Goal: Task Accomplishment & Management: Use online tool/utility

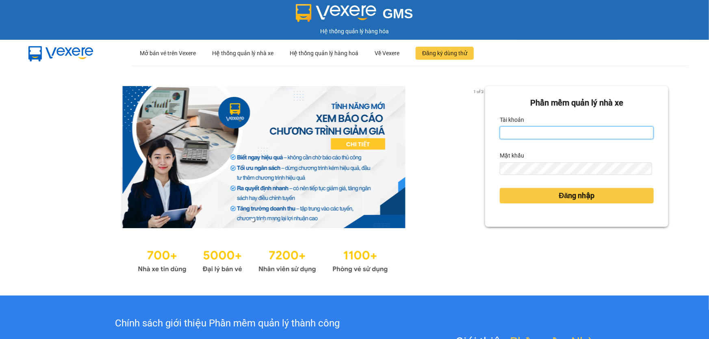
click at [528, 129] on input "Tài khoản" at bounding box center [577, 132] width 154 height 13
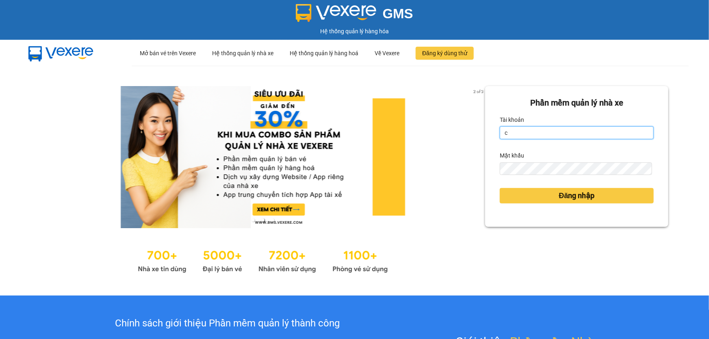
type input "cvlkhanh.hhg"
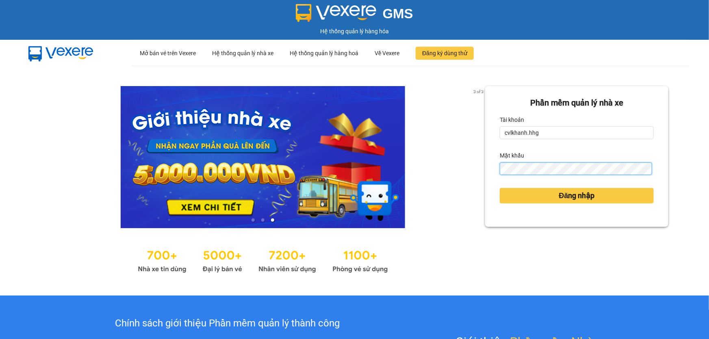
click at [500, 188] on button "Đăng nhập" at bounding box center [577, 195] width 154 height 15
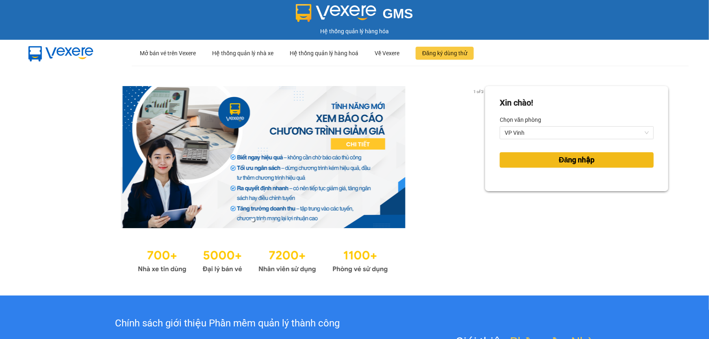
click at [559, 159] on span "Đăng nhập" at bounding box center [577, 159] width 36 height 11
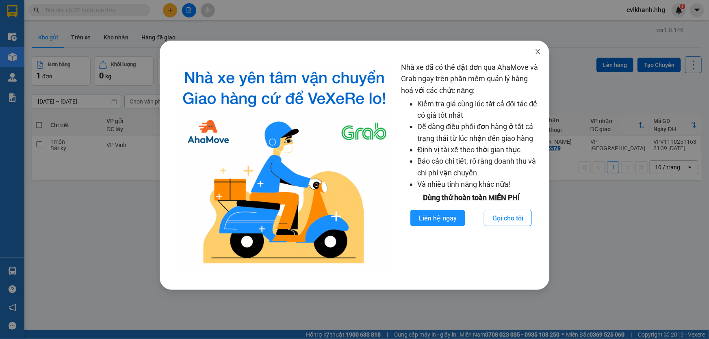
click at [538, 51] on icon "close" at bounding box center [538, 51] width 4 height 5
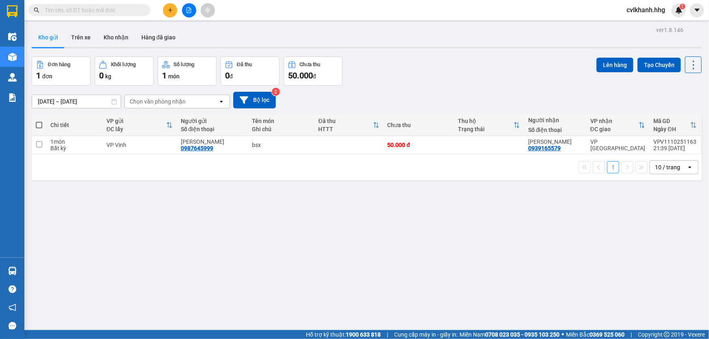
click at [188, 10] on icon "file-add" at bounding box center [189, 10] width 6 height 6
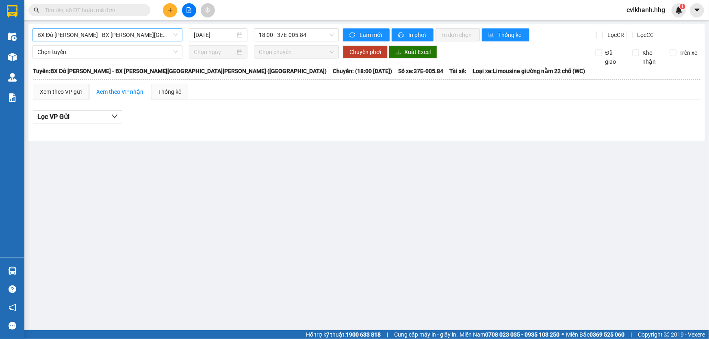
click at [173, 35] on span "BX Đô Lương - BX Quảng Ngãi (Limousine)" at bounding box center [107, 35] width 140 height 12
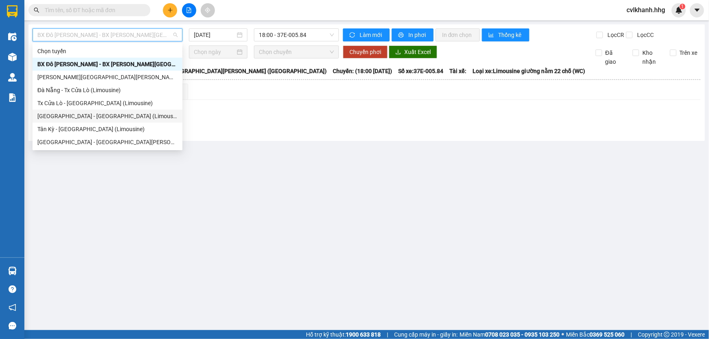
click at [60, 111] on div "Đà Nẵng - Tân Kỳ (Limousine)" at bounding box center [108, 116] width 150 height 13
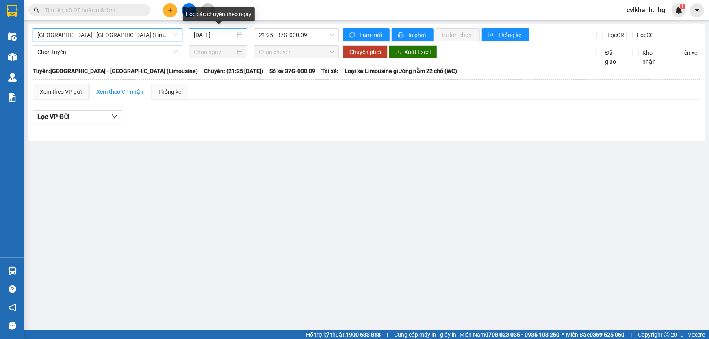
click at [239, 37] on div "12/10/2025" at bounding box center [218, 34] width 49 height 9
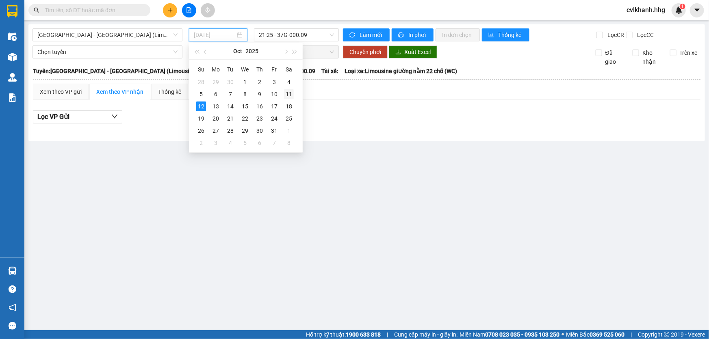
click at [288, 91] on div "11" at bounding box center [289, 94] width 10 height 10
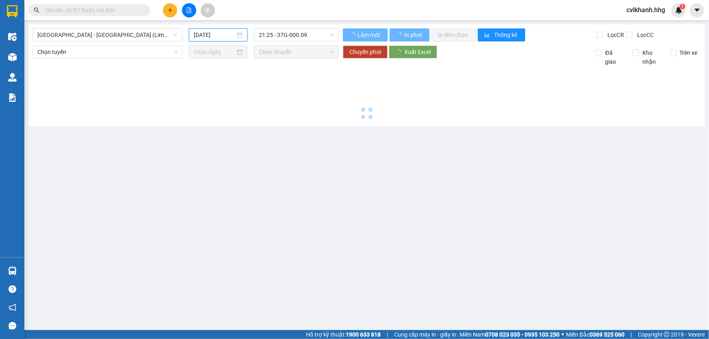
type input "11/10/2025"
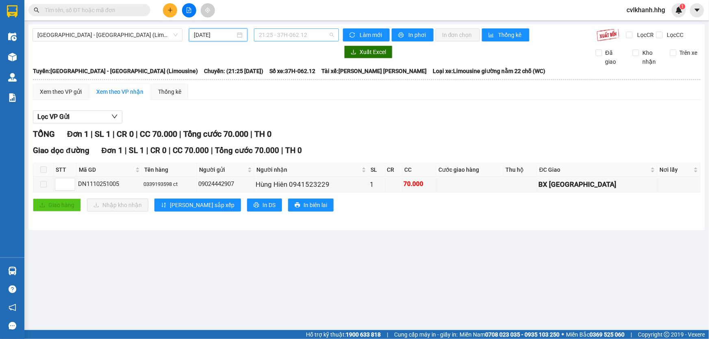
click at [329, 35] on span "21:25 - 37H-062.12" at bounding box center [296, 35] width 75 height 12
click at [144, 35] on span "Đà Nẵng - Tân Kỳ (Limousine)" at bounding box center [107, 35] width 140 height 12
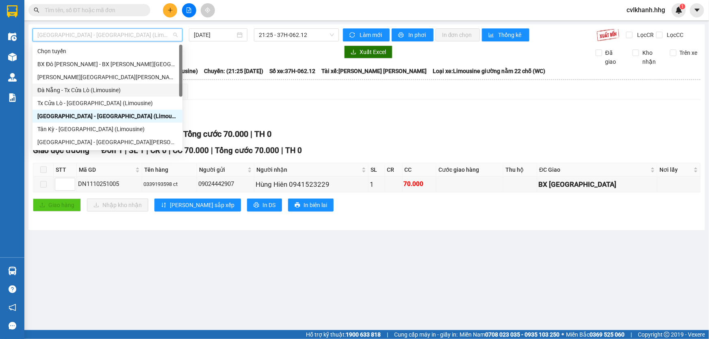
click at [77, 92] on div "Đà Nẵng - Tx Cửa Lò (Limousine)" at bounding box center [107, 90] width 140 height 9
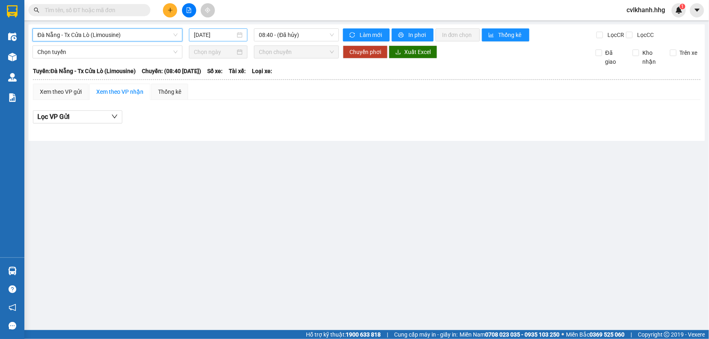
click at [213, 36] on input "12/10/2025" at bounding box center [214, 34] width 41 height 9
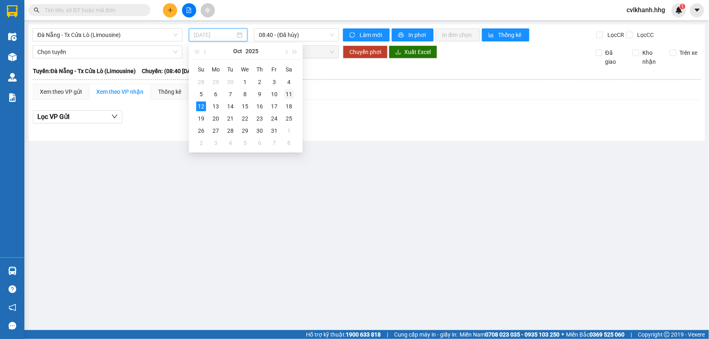
click at [288, 92] on div "11" at bounding box center [289, 94] width 10 height 10
type input "11/10/2025"
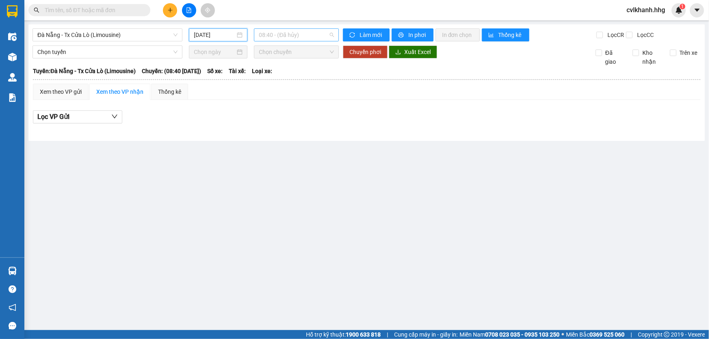
click at [300, 37] on span "08:40 - (Đã hủy)" at bounding box center [296, 35] width 75 height 12
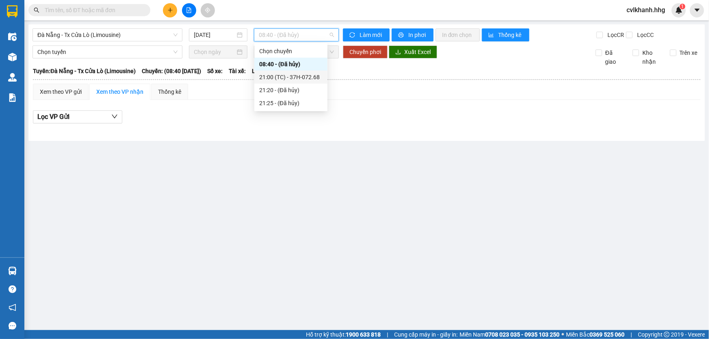
click at [297, 74] on div "21:00 (TC) - 37H-072.68" at bounding box center [290, 77] width 63 height 9
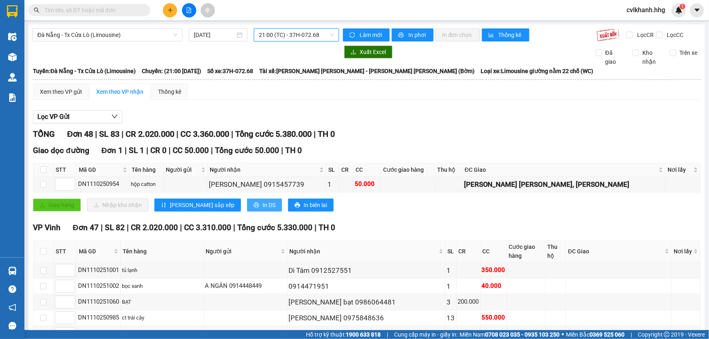
click at [263, 206] on span "In DS" at bounding box center [269, 205] width 13 height 9
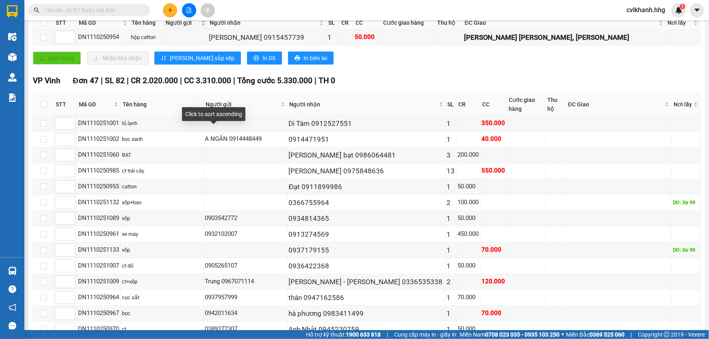
scroll to position [148, 0]
click at [45, 101] on input "checkbox" at bounding box center [43, 104] width 7 height 7
checkbox input "true"
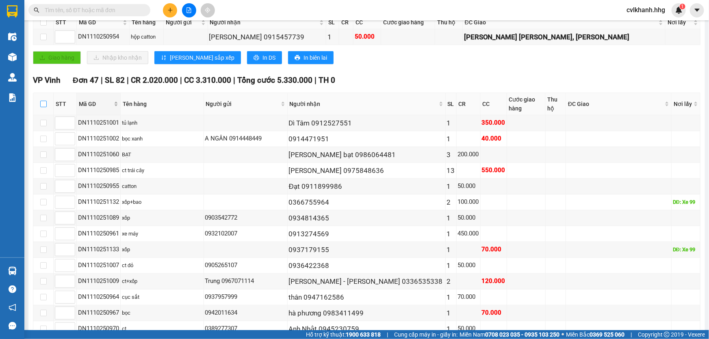
checkbox input "true"
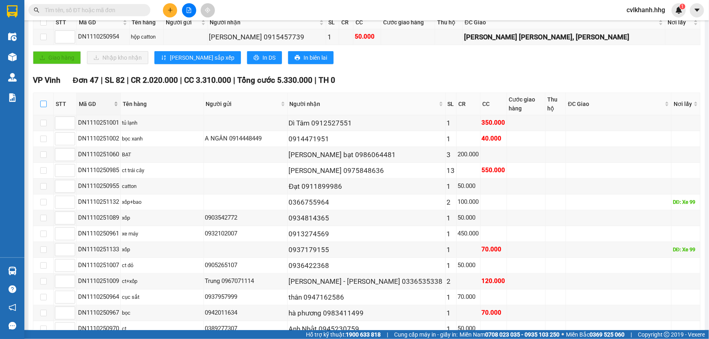
checkbox input "true"
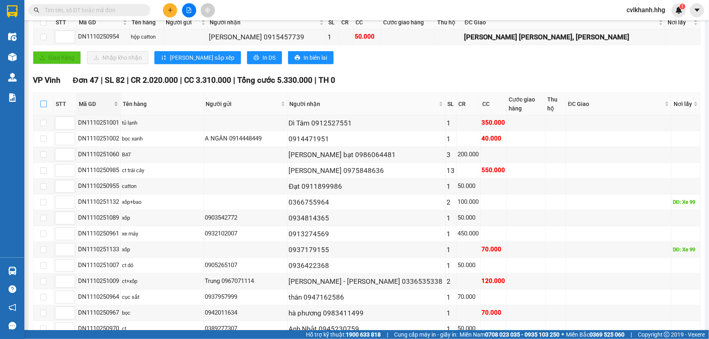
checkbox input "true"
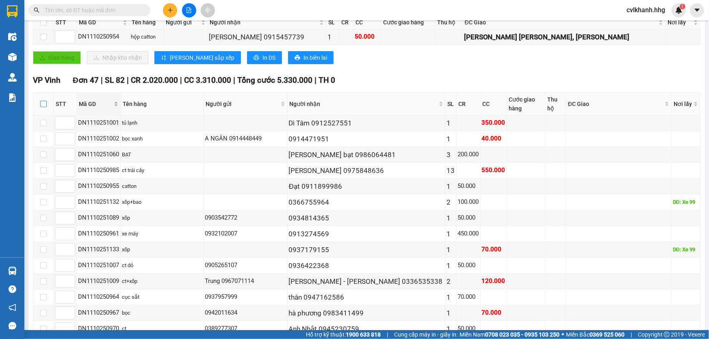
checkbox input "true"
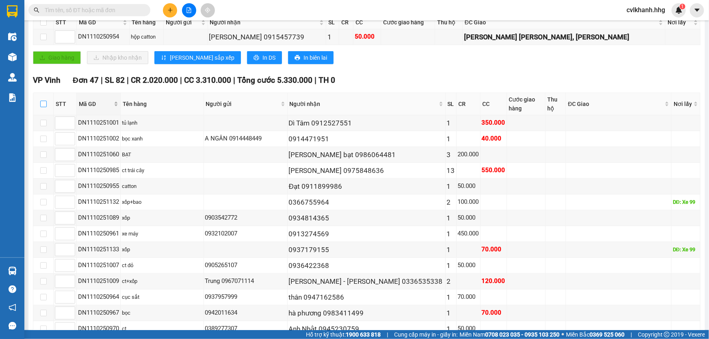
checkbox input "true"
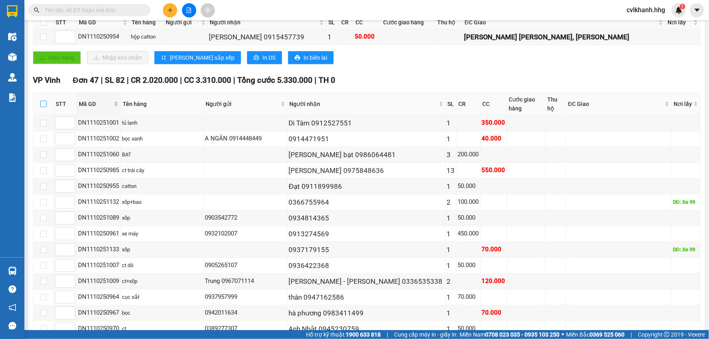
checkbox input "true"
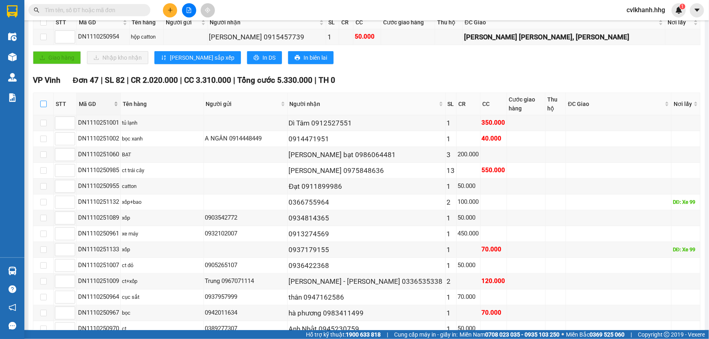
checkbox input "true"
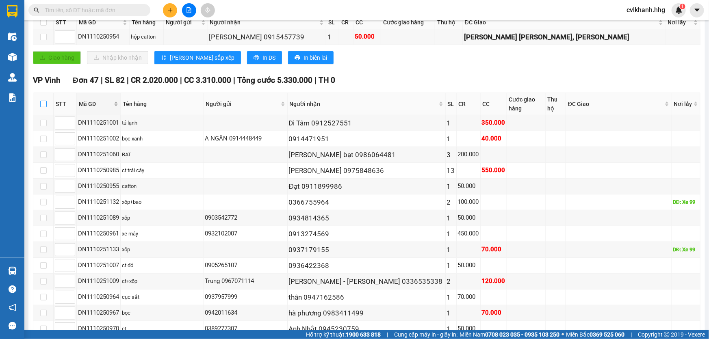
checkbox input "true"
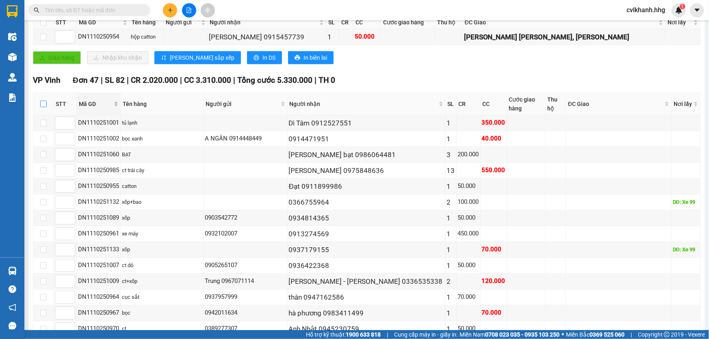
checkbox input "true"
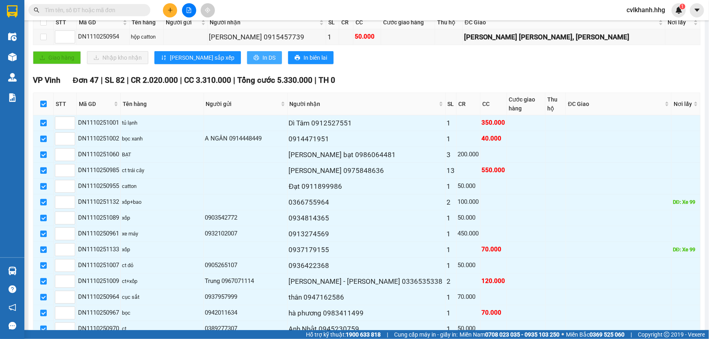
click at [263, 55] on span "In DS" at bounding box center [269, 57] width 13 height 9
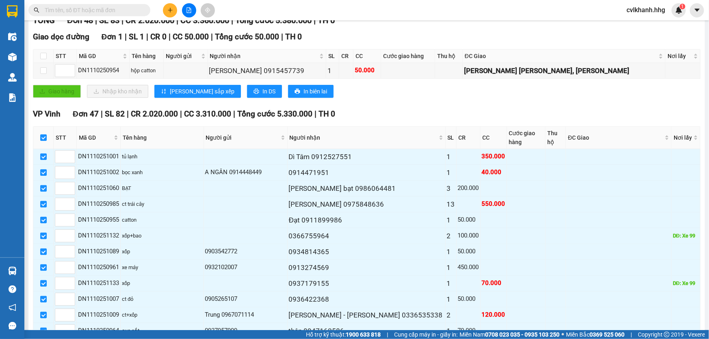
scroll to position [39, 0]
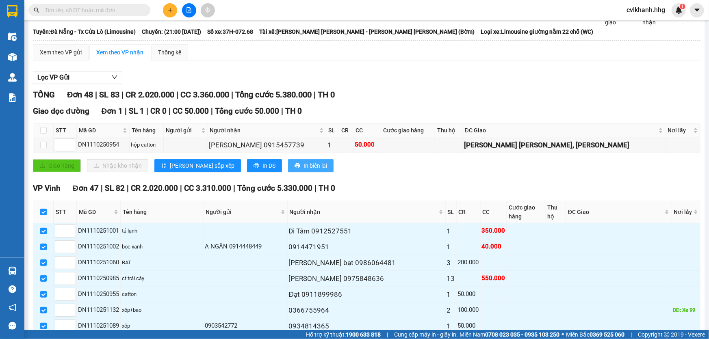
click at [288, 166] on button "In biên lai" at bounding box center [311, 165] width 46 height 13
click at [254, 165] on icon "printer" at bounding box center [257, 166] width 6 height 6
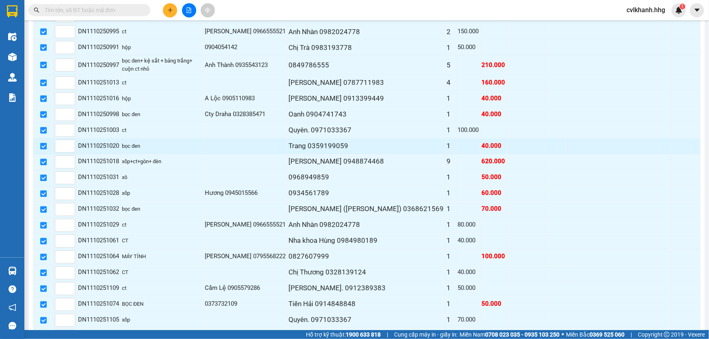
scroll to position [704, 0]
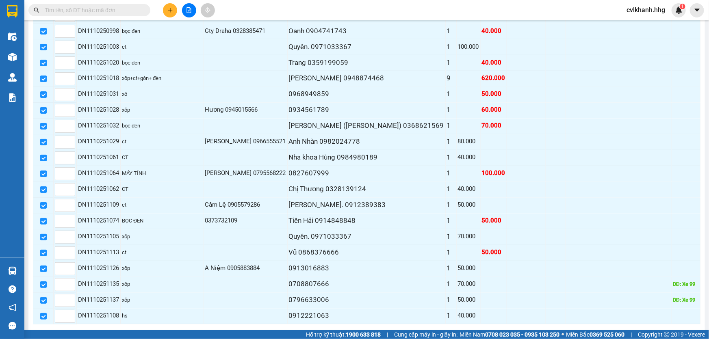
click at [122, 333] on span "In DS" at bounding box center [122, 337] width 13 height 9
click at [120, 333] on span "In DS" at bounding box center [122, 337] width 13 height 9
